Goal: Obtain resource: Obtain resource

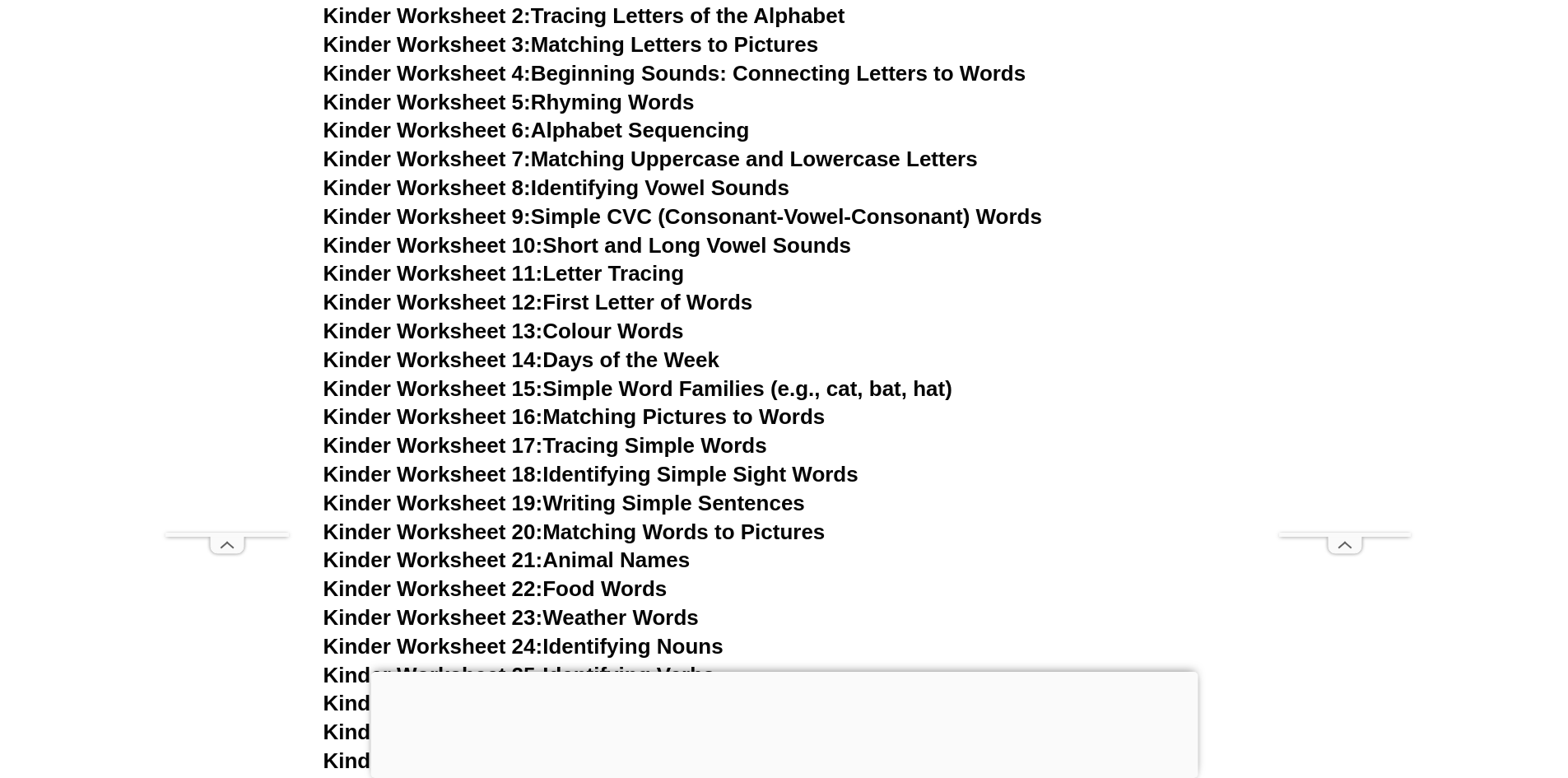
scroll to position [823, 0]
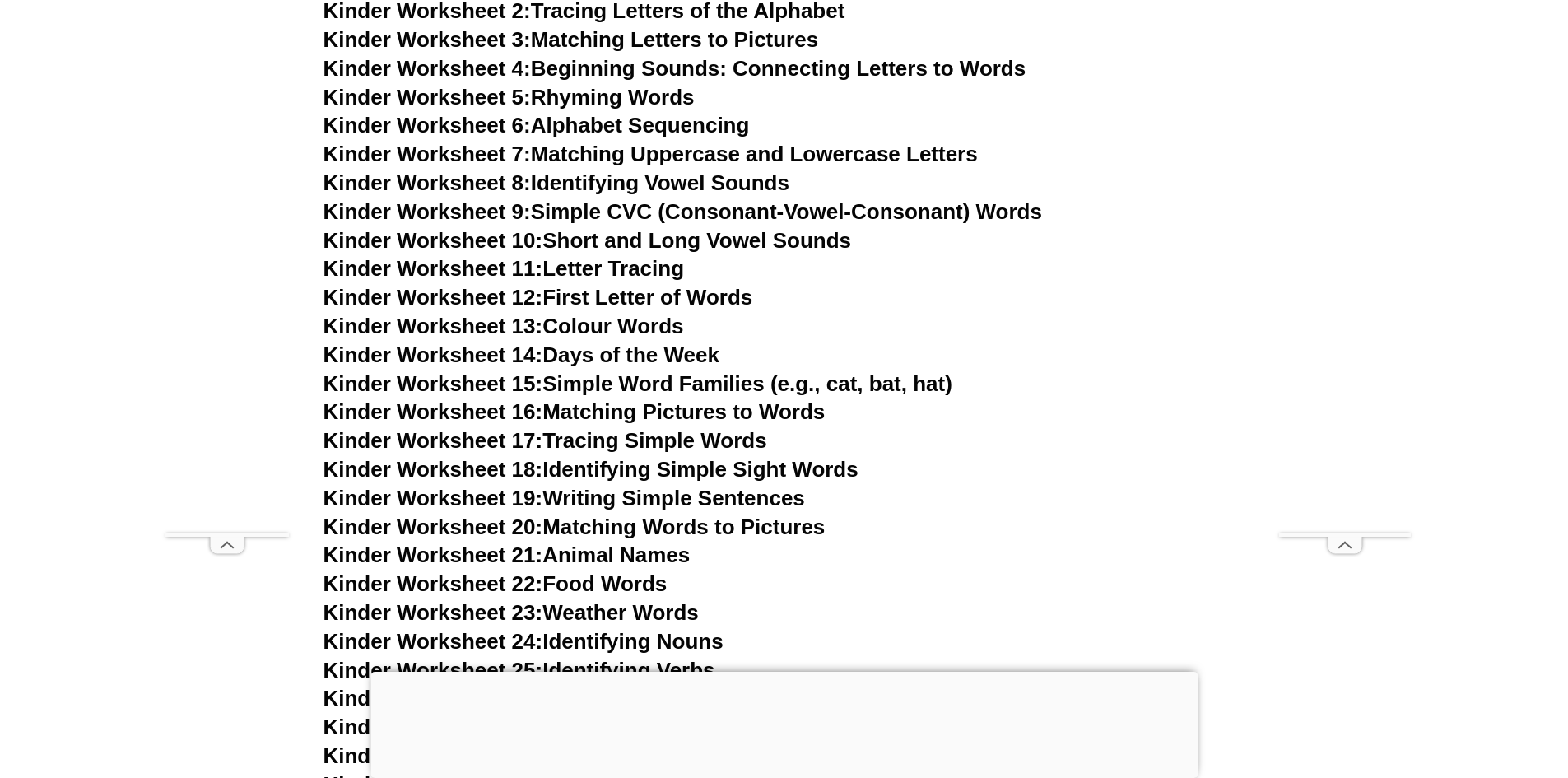
click at [423, 500] on span "Kinder Worksheet 19:" at bounding box center [434, 498] width 220 height 25
click at [488, 415] on span "Kinder Worksheet 16:" at bounding box center [434, 412] width 220 height 25
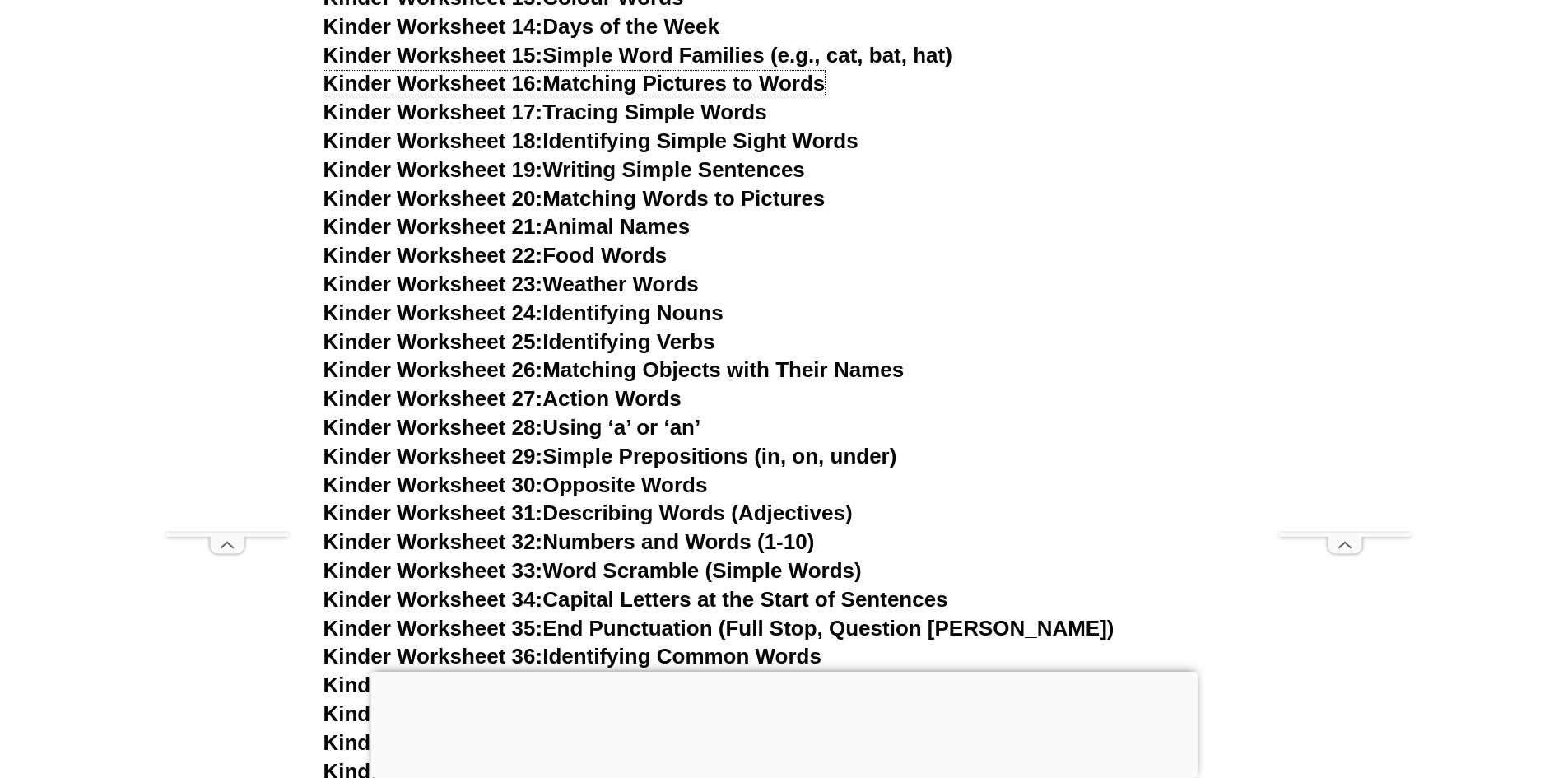
scroll to position [1400, 0]
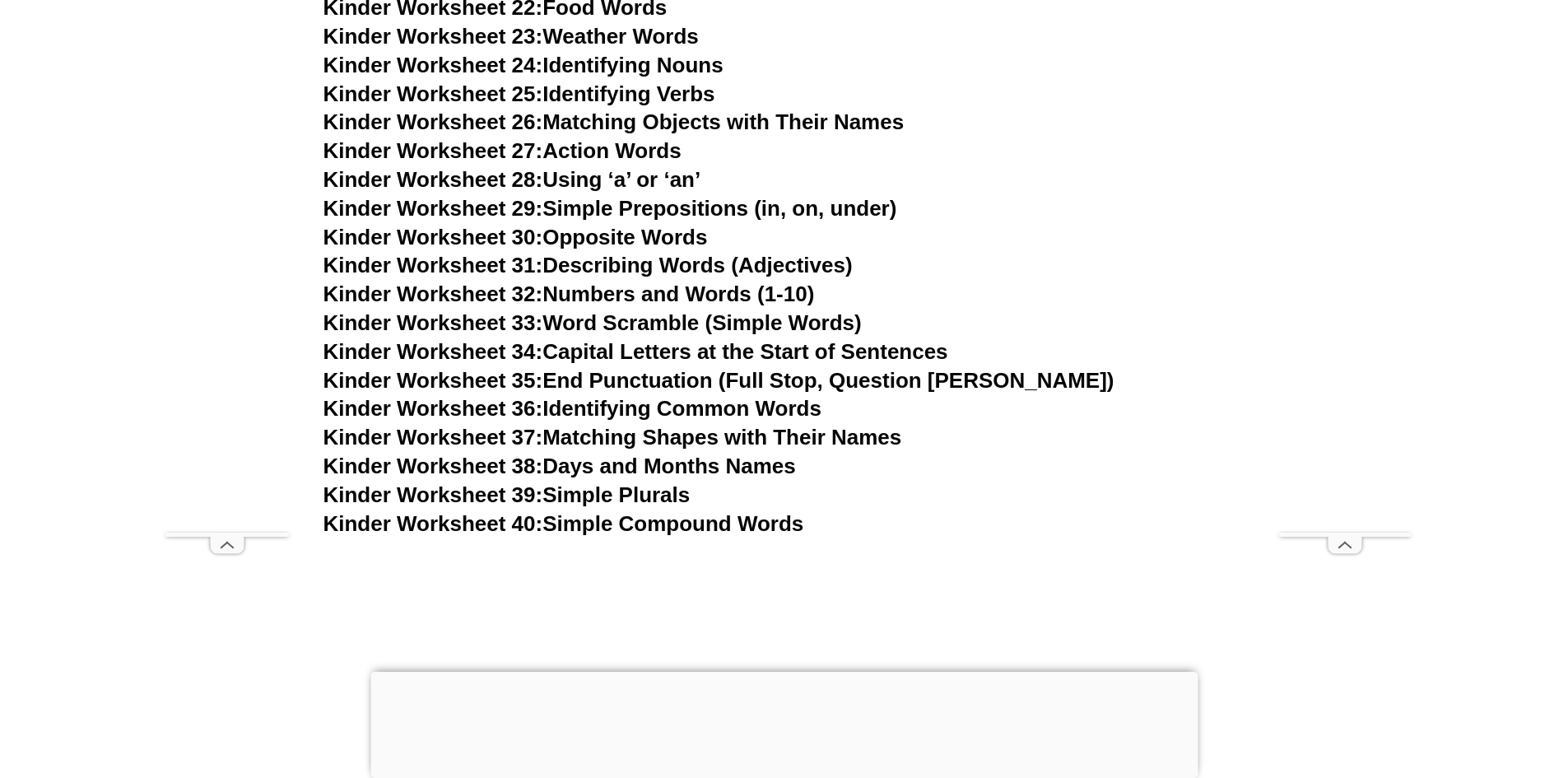
click at [552, 433] on link "Kinder Worksheet 37: Matching Shapes with Their Names" at bounding box center [613, 437] width 579 height 25
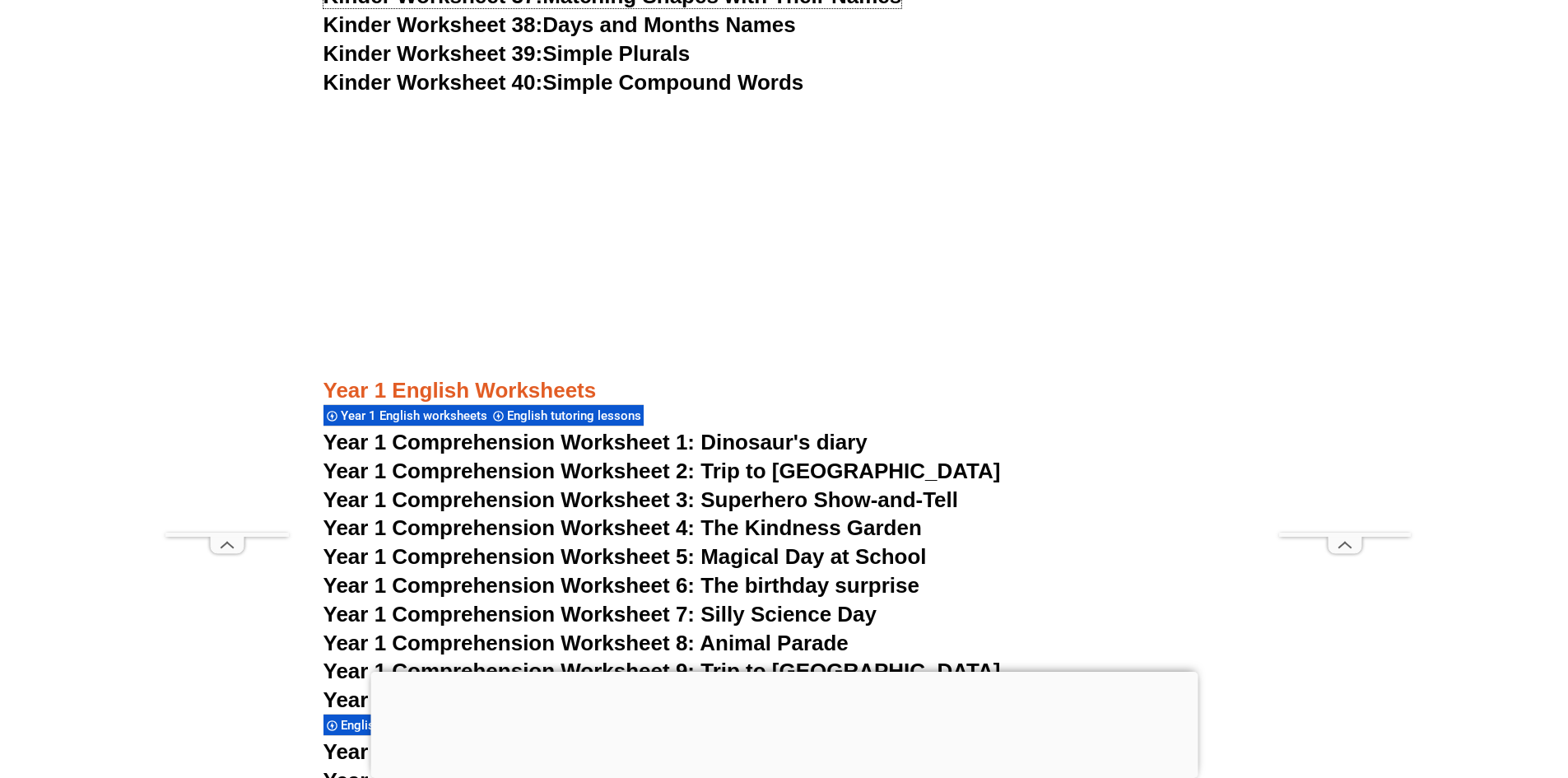
scroll to position [1976, 0]
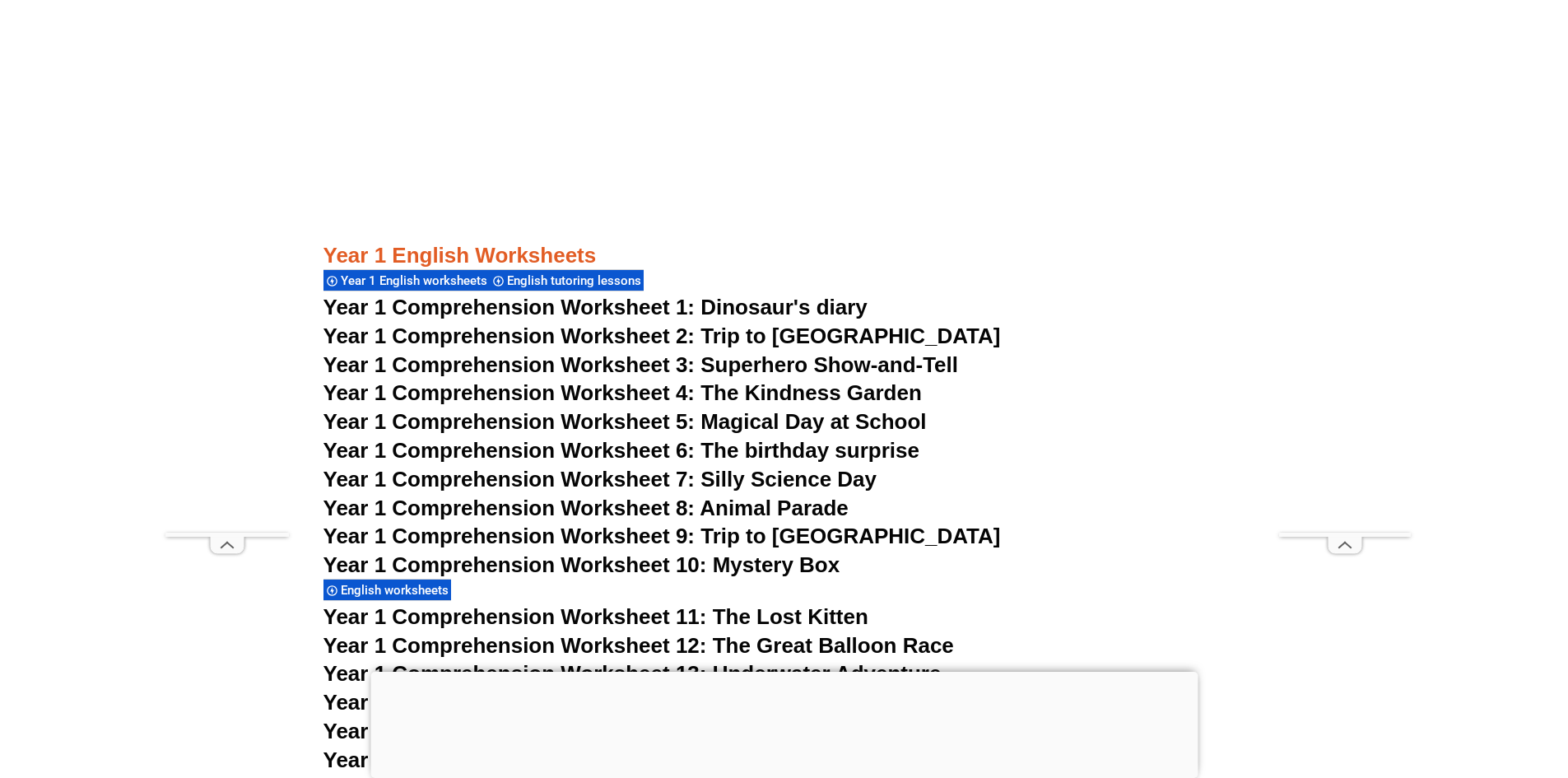
click at [530, 307] on span "Year 1 Comprehension Worksheet 1: Dinosaur's diary" at bounding box center [596, 307] width 544 height 25
click at [601, 397] on span "Year 1 Comprehension Worksheet 4: The Kindness Garden" at bounding box center [623, 392] width 599 height 25
click at [722, 620] on span "Year 1 Comprehension Worksheet 11: The Lost Kitten" at bounding box center [596, 616] width 545 height 25
click at [634, 459] on span "Year 1 Comprehension Worksheet 6: The birthday surprise" at bounding box center [622, 450] width 596 height 25
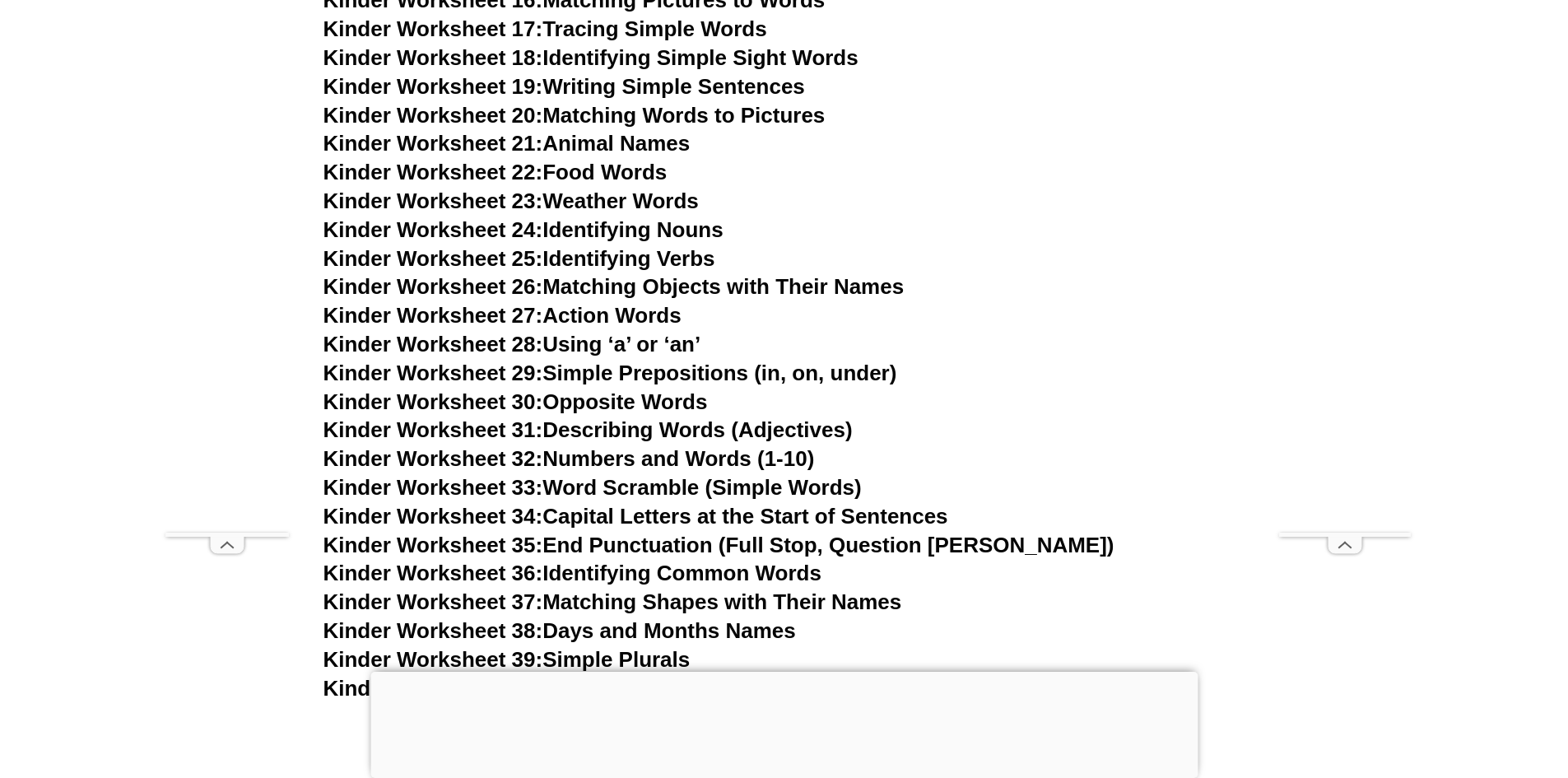
scroll to position [1153, 0]
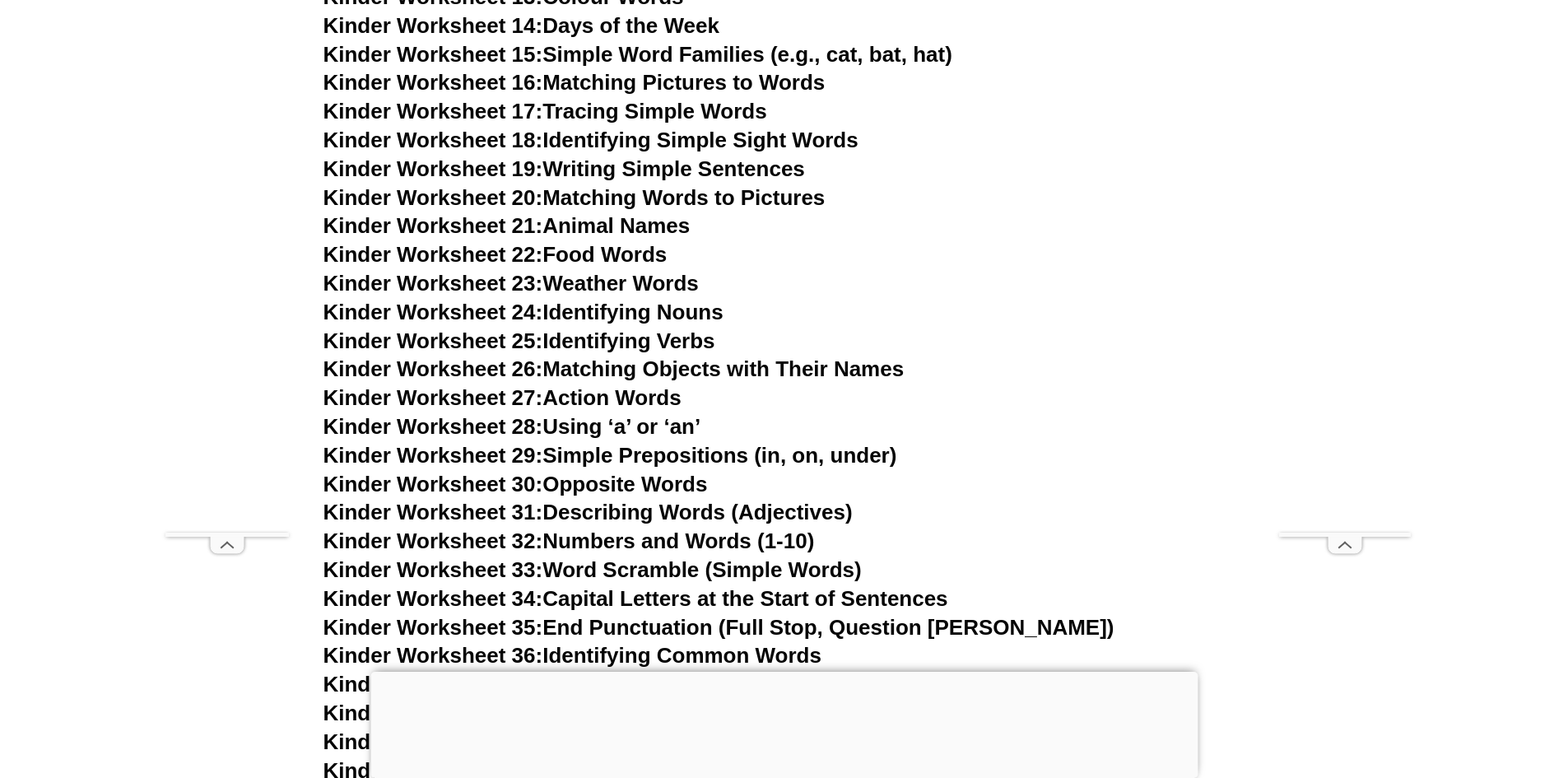
click at [483, 570] on span "Kinder Worksheet 33:" at bounding box center [434, 569] width 220 height 25
click at [610, 226] on link "Kinder Worksheet 21: Animal Names" at bounding box center [507, 225] width 367 height 25
